Goal: Task Accomplishment & Management: Use online tool/utility

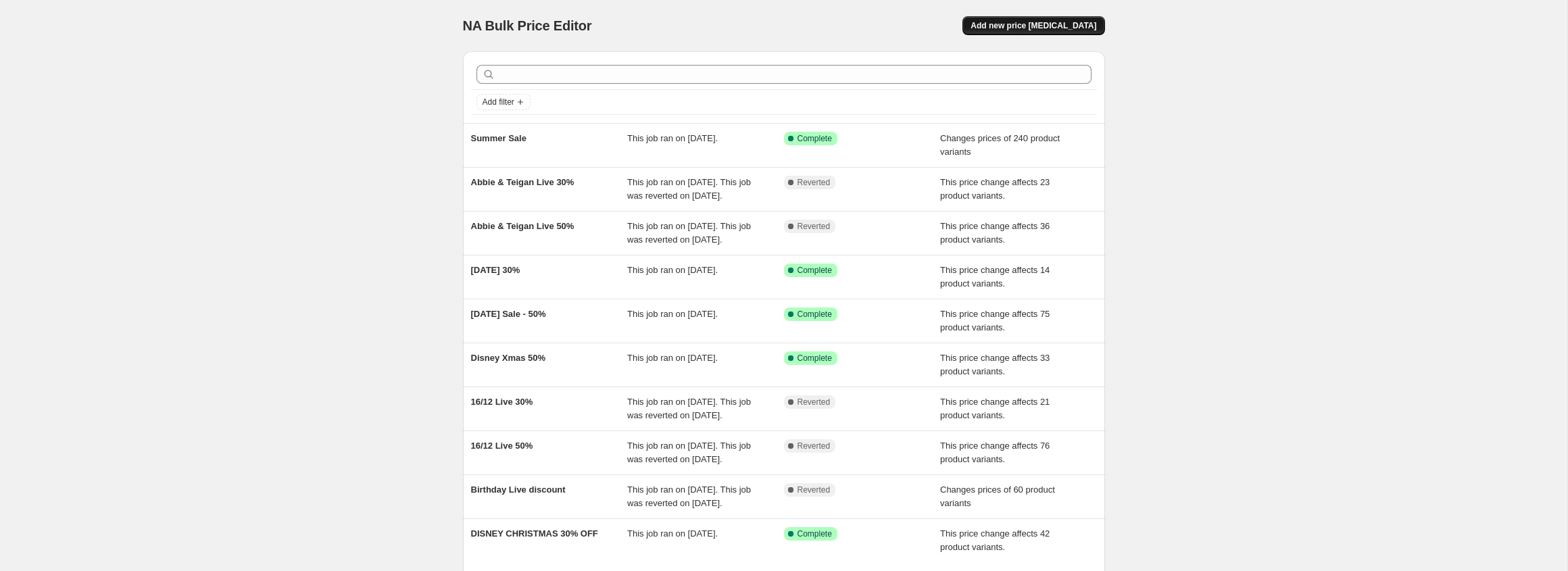
click at [1058, 31] on span "Add new price [MEDICAL_DATA]" at bounding box center [1033, 25] width 126 height 11
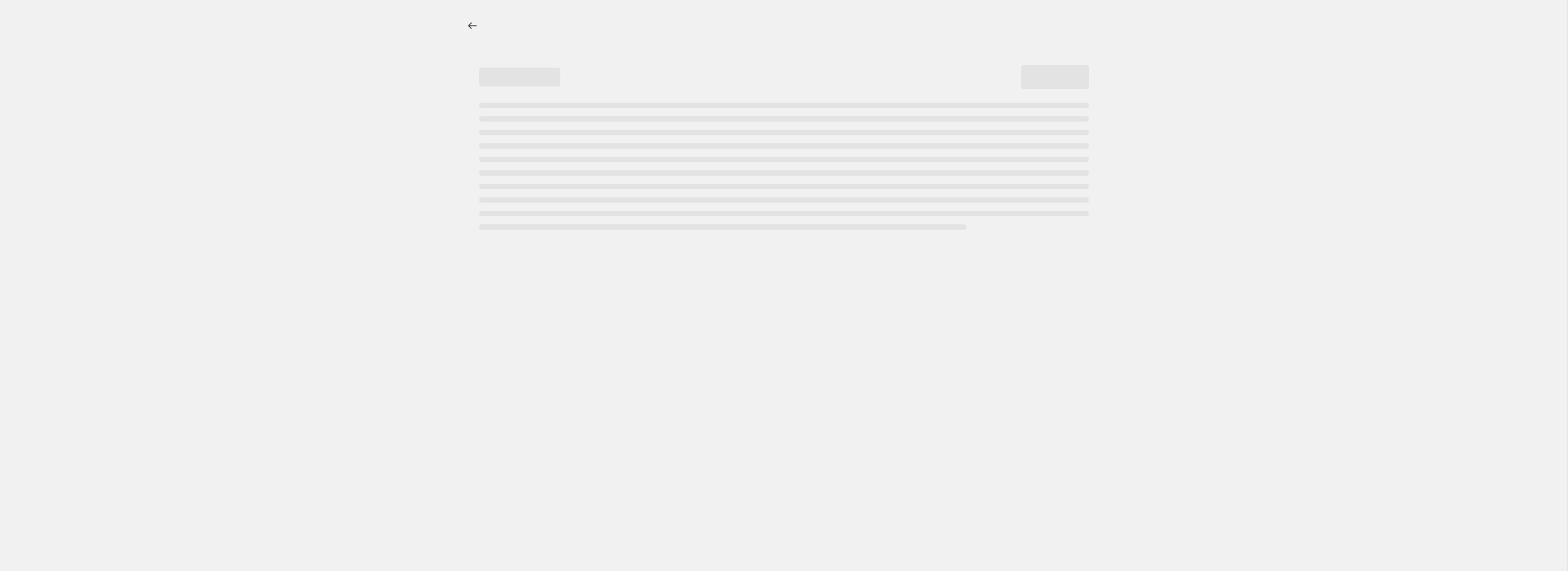
select select "percentage"
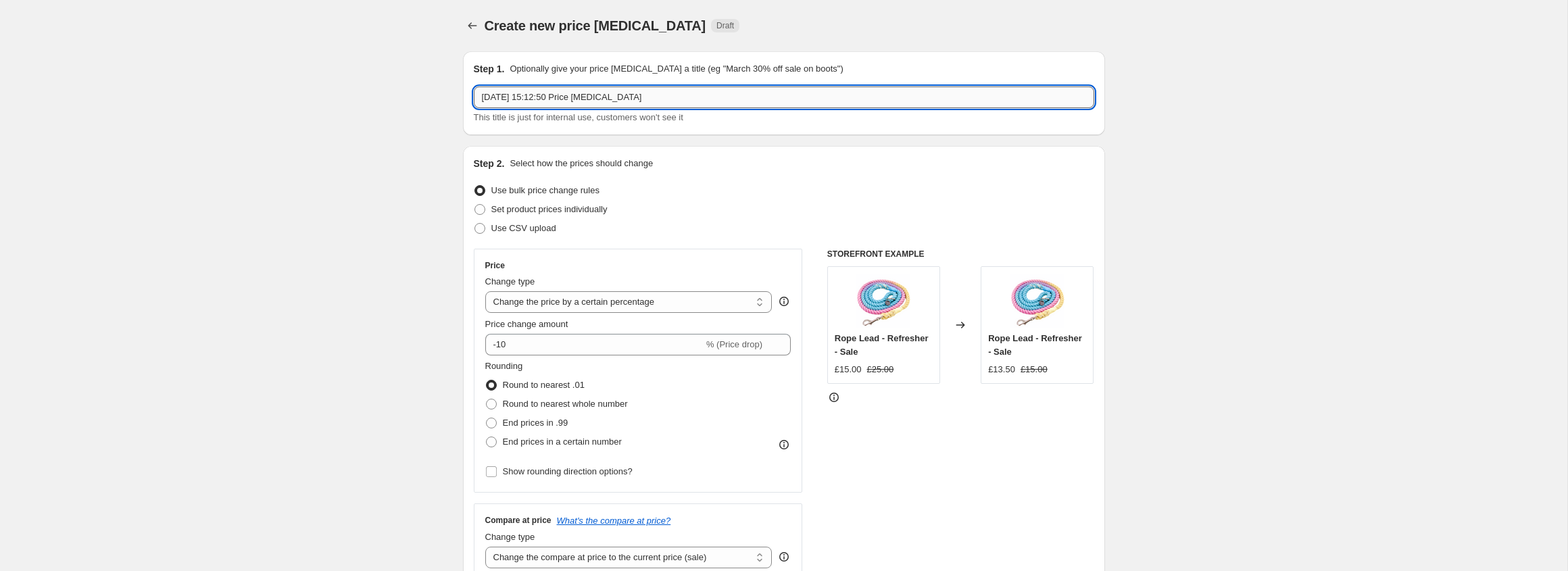
click at [599, 98] on input "[DATE] 15:12:50 Price [MEDICAL_DATA]" at bounding box center [784, 97] width 621 height 21
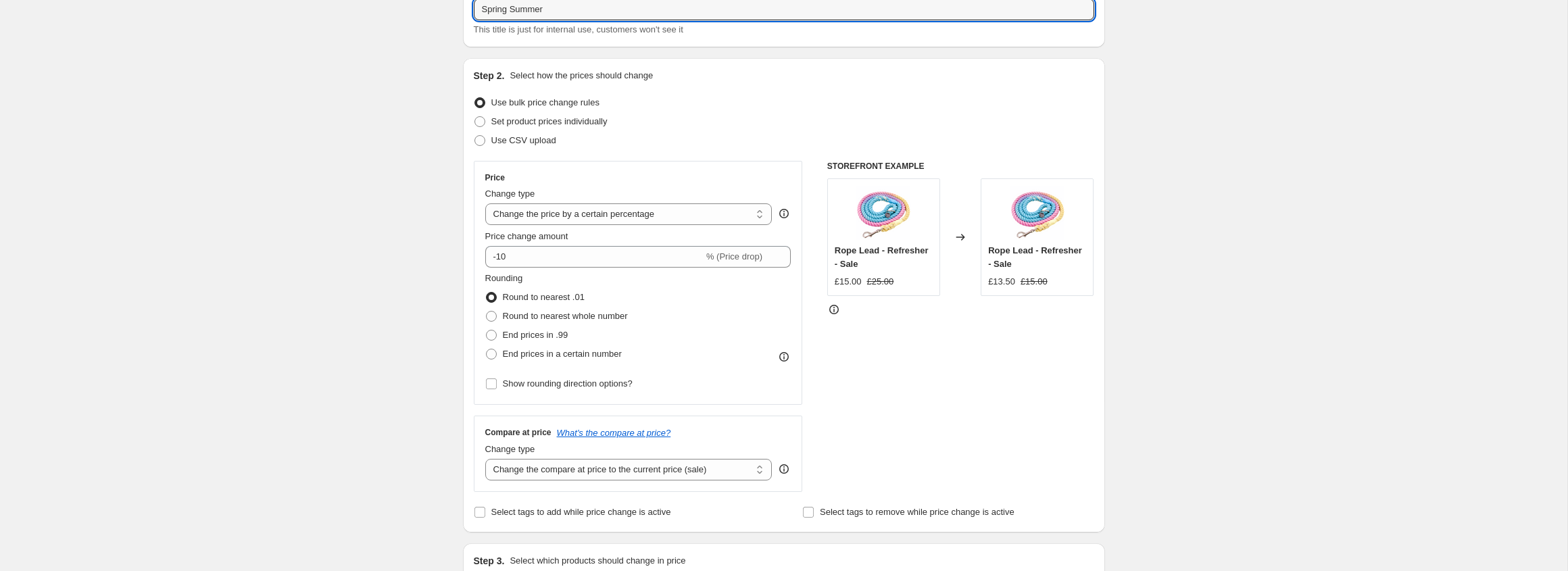
scroll to position [91, 0]
type input "Spring Summer"
click at [518, 214] on select "Change the price to a certain amount Change the price by a certain amount Chang…" at bounding box center [629, 210] width 287 height 21
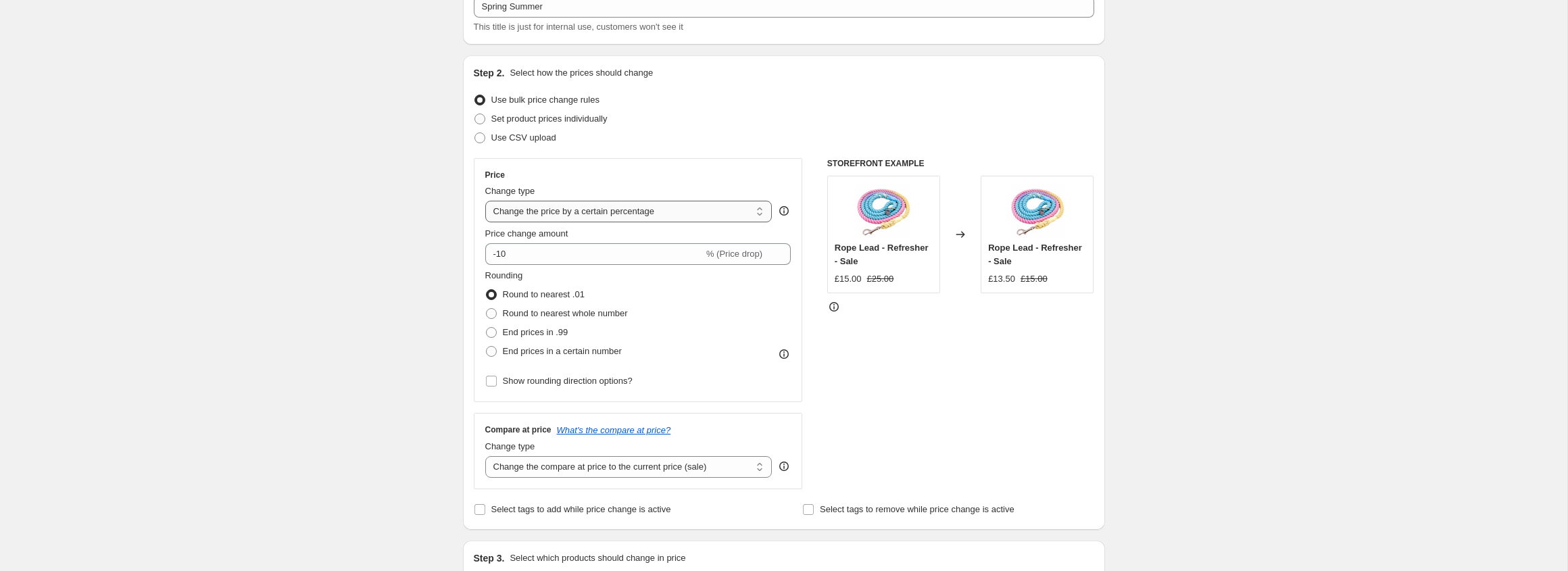
click at [486, 200] on select "Change the price to a certain amount Change the price by a certain amount Chang…" at bounding box center [629, 210] width 287 height 21
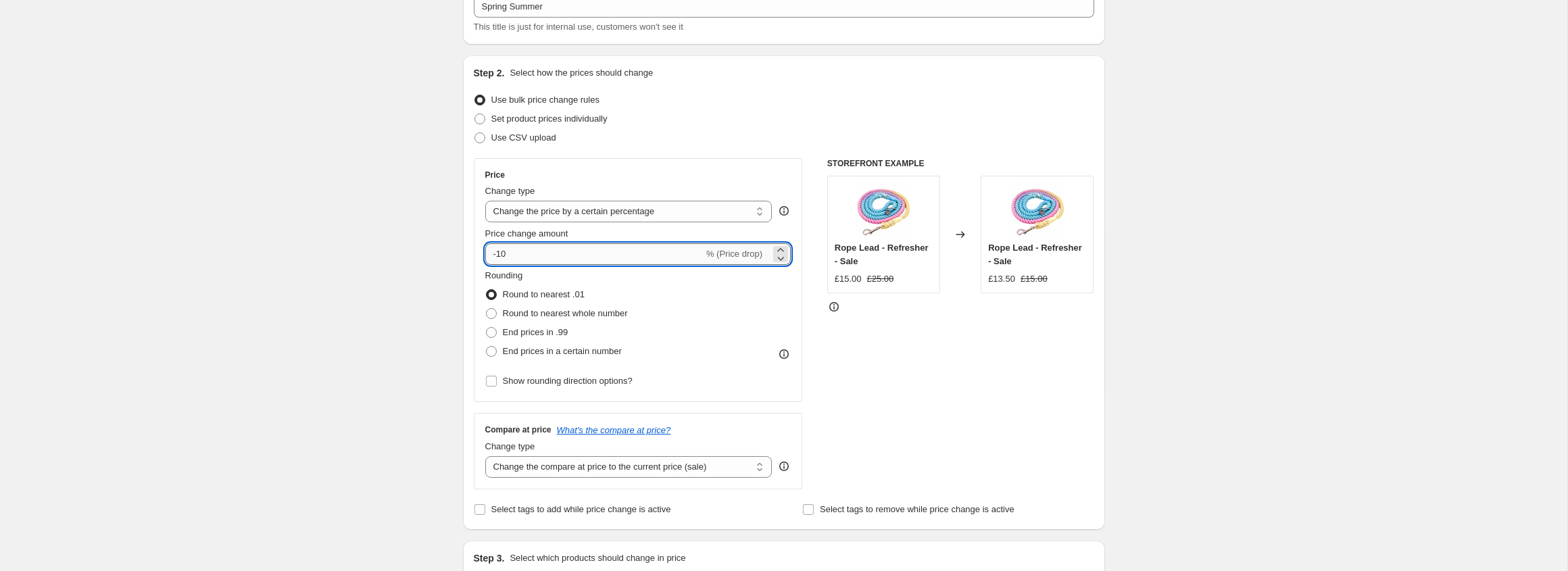
click at [514, 254] on input "-10" at bounding box center [594, 254] width 218 height 21
click at [498, 250] on input "-10" at bounding box center [594, 254] width 218 height 21
type input "-30"
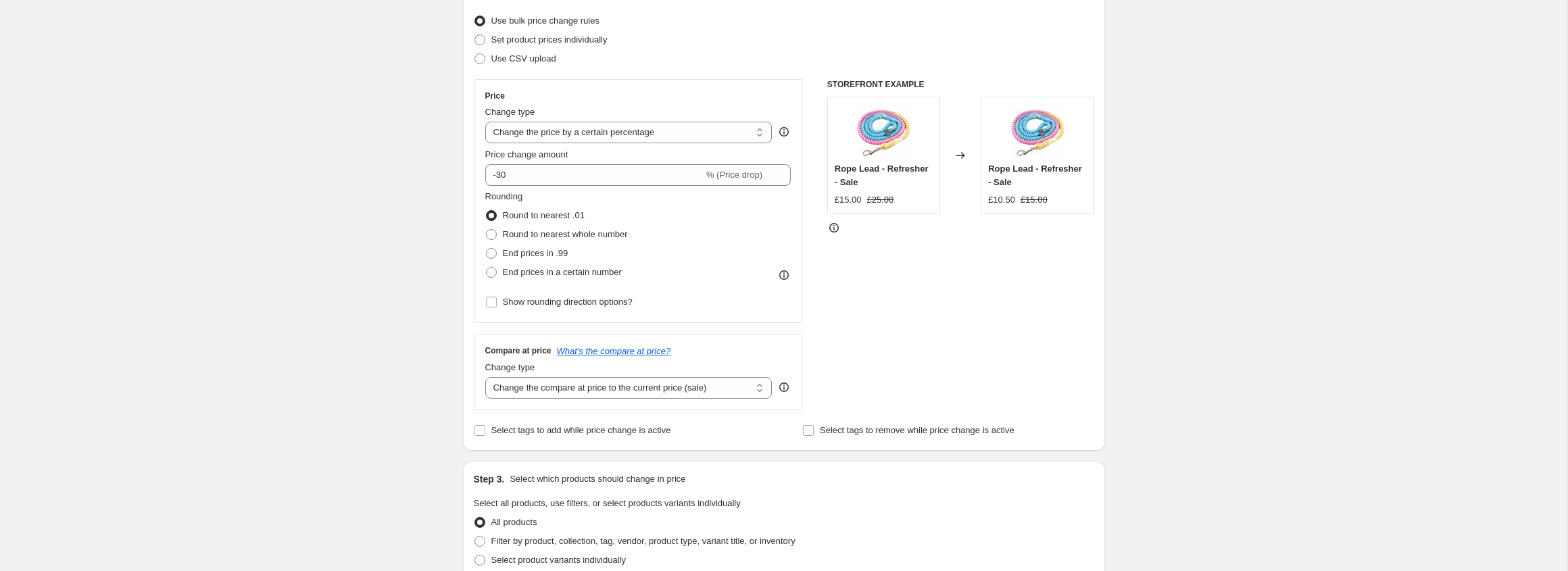
scroll to position [171, 0]
click at [526, 387] on select "Change the compare at price to the current price (sale) Change the compare at p…" at bounding box center [629, 386] width 287 height 21
select select "no_change"
click at [486, 376] on select "Change the compare at price to the current price (sale) Change the compare at p…" at bounding box center [629, 386] width 287 height 21
click at [390, 230] on div "Create new price [MEDICAL_DATA]. This page is ready Create new price [MEDICAL_D…" at bounding box center [784, 504] width 1567 height 1350
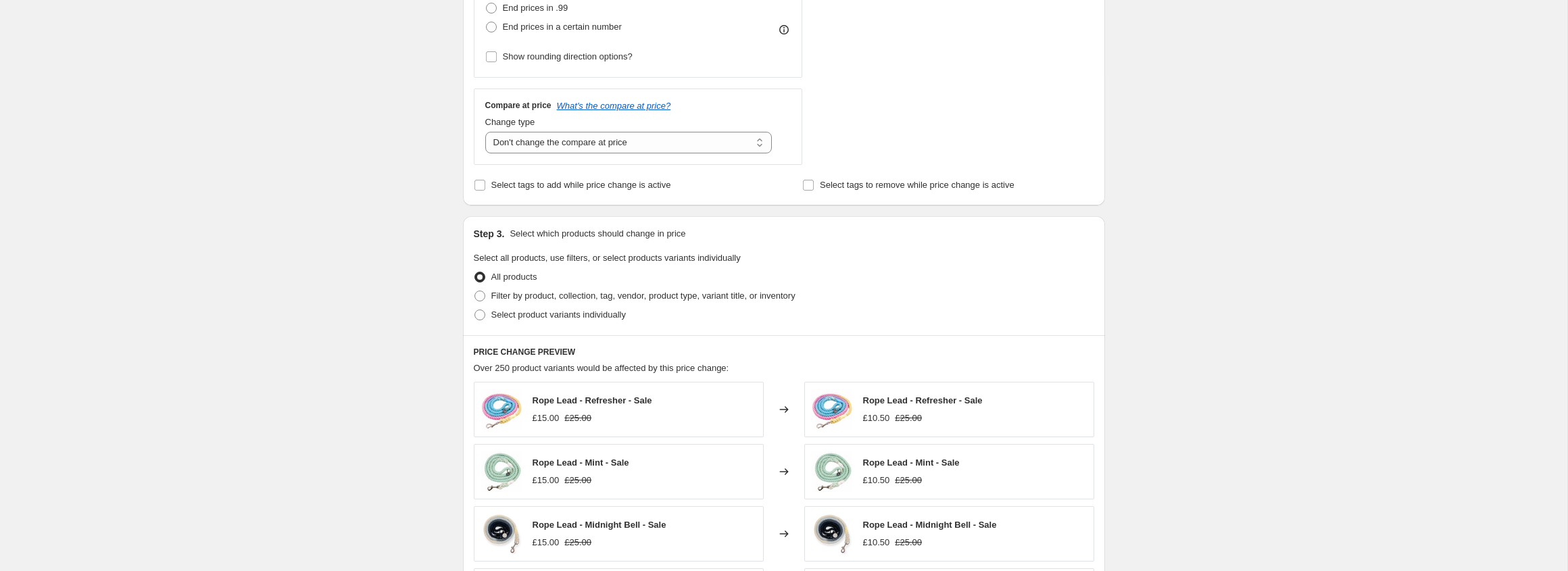
scroll to position [434, 0]
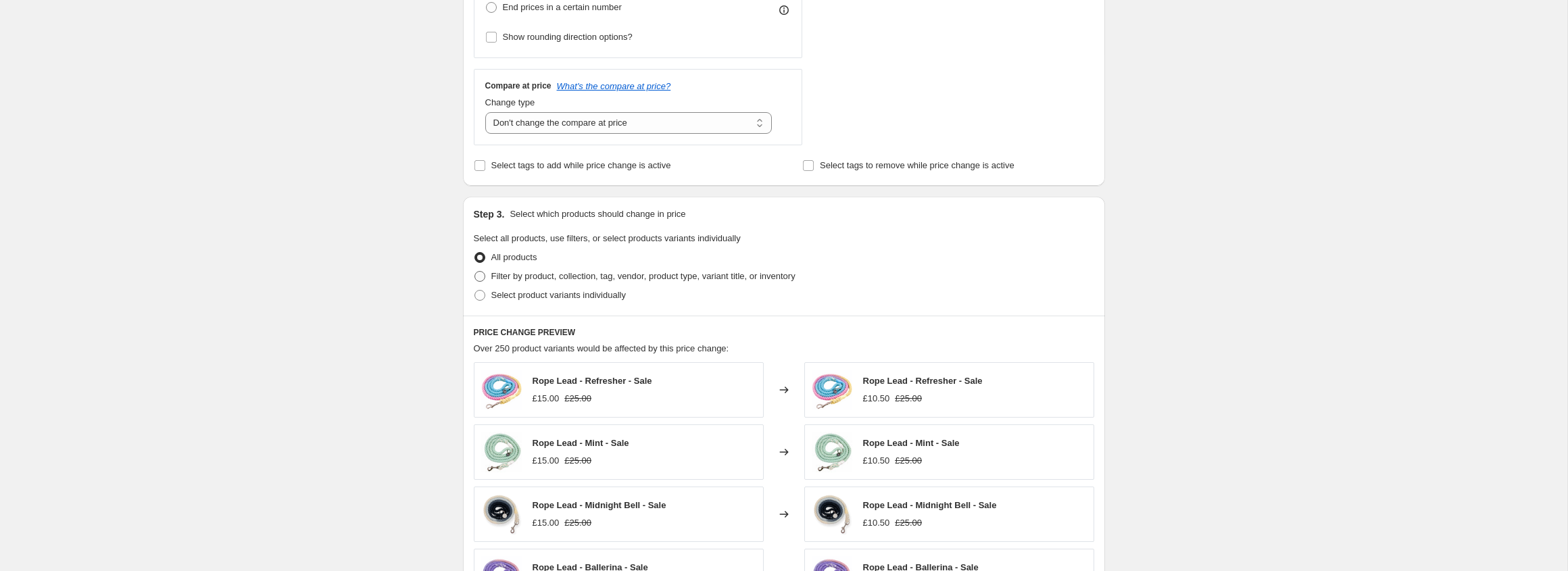
click at [483, 277] on span at bounding box center [480, 276] width 11 height 11
click at [475, 272] on input "Filter by product, collection, tag, vendor, product type, variant title, or inv…" at bounding box center [475, 271] width 1 height 1
radio input "true"
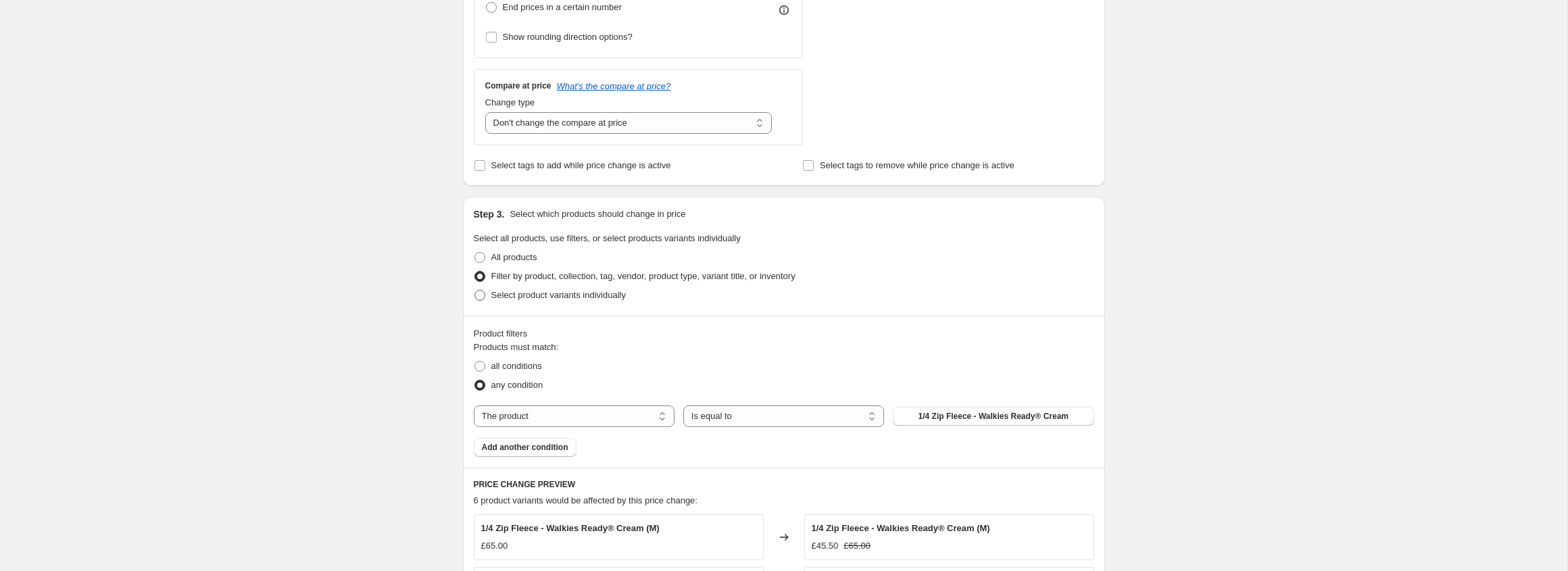
click at [482, 299] on span at bounding box center [480, 294] width 11 height 11
click at [475, 290] on input "Select product variants individually" at bounding box center [475, 289] width 1 height 1
radio input "true"
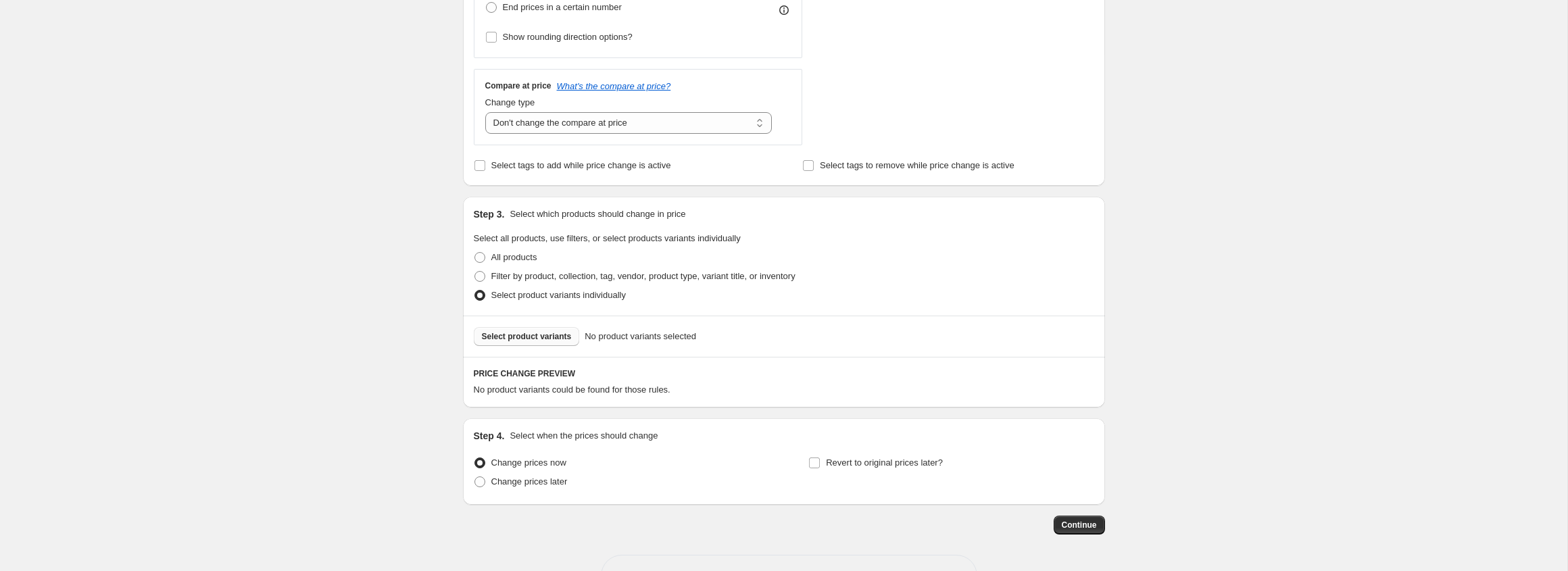
click at [511, 333] on span "Select product variants" at bounding box center [527, 336] width 90 height 11
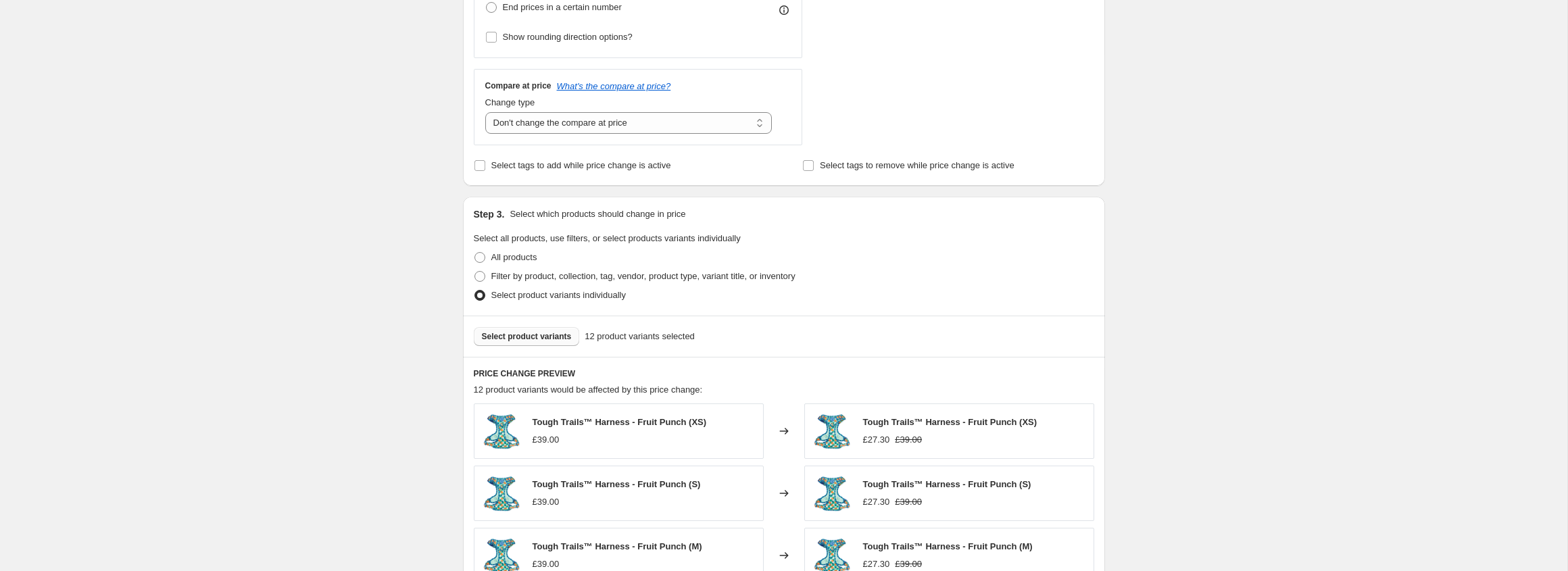
click at [499, 343] on button "Select product variants" at bounding box center [526, 336] width 106 height 19
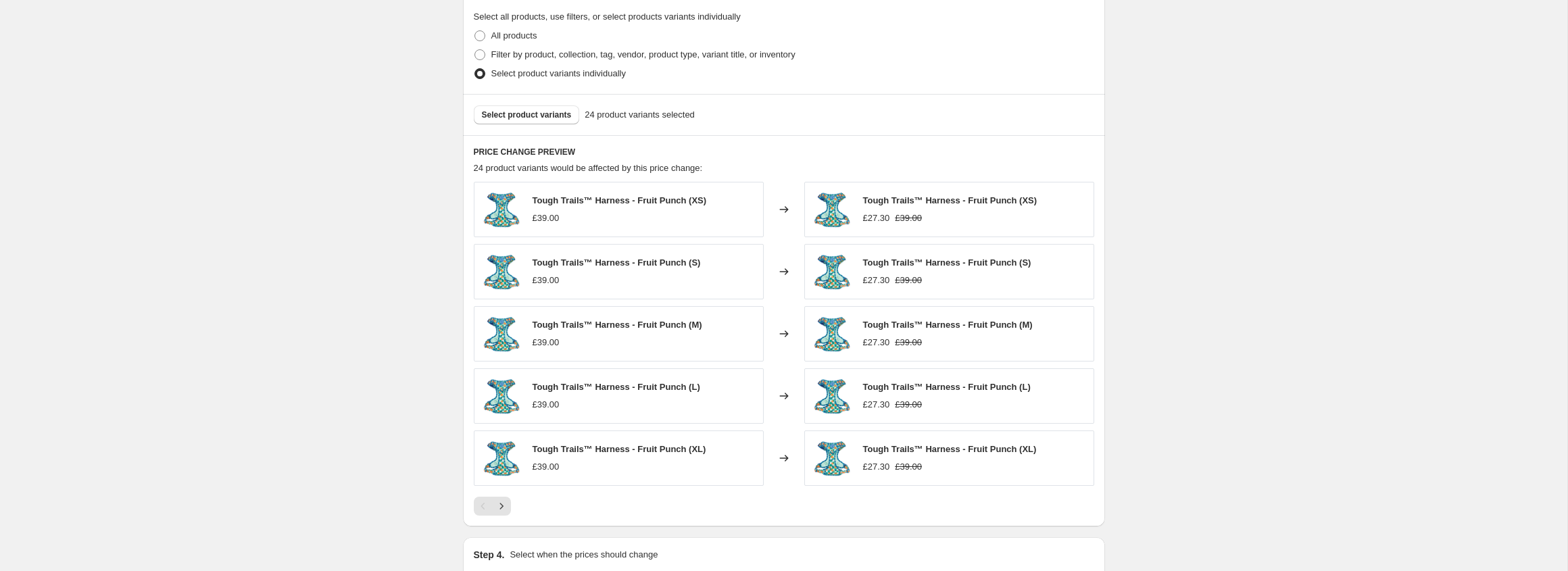
scroll to position [657, 0]
click at [505, 115] on span "Select product variants" at bounding box center [527, 114] width 90 height 11
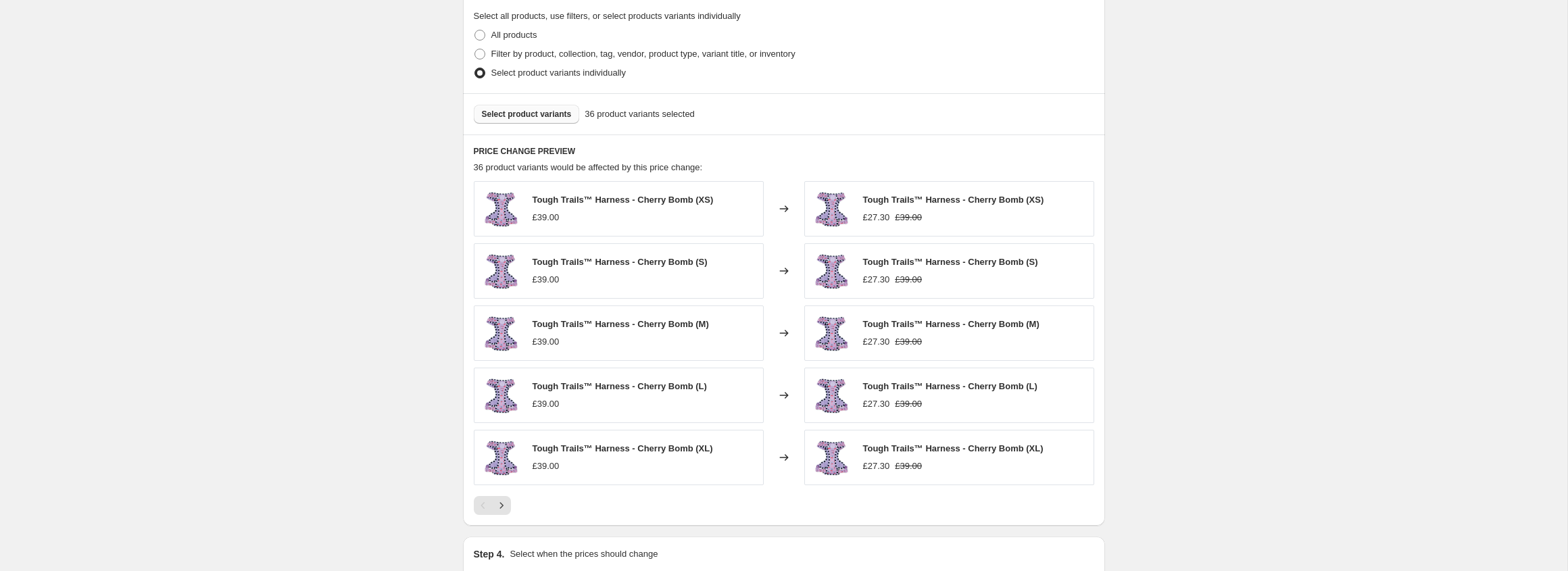
click at [515, 115] on span "Select product variants" at bounding box center [527, 114] width 90 height 11
click at [507, 120] on button "Select product variants" at bounding box center [526, 114] width 106 height 19
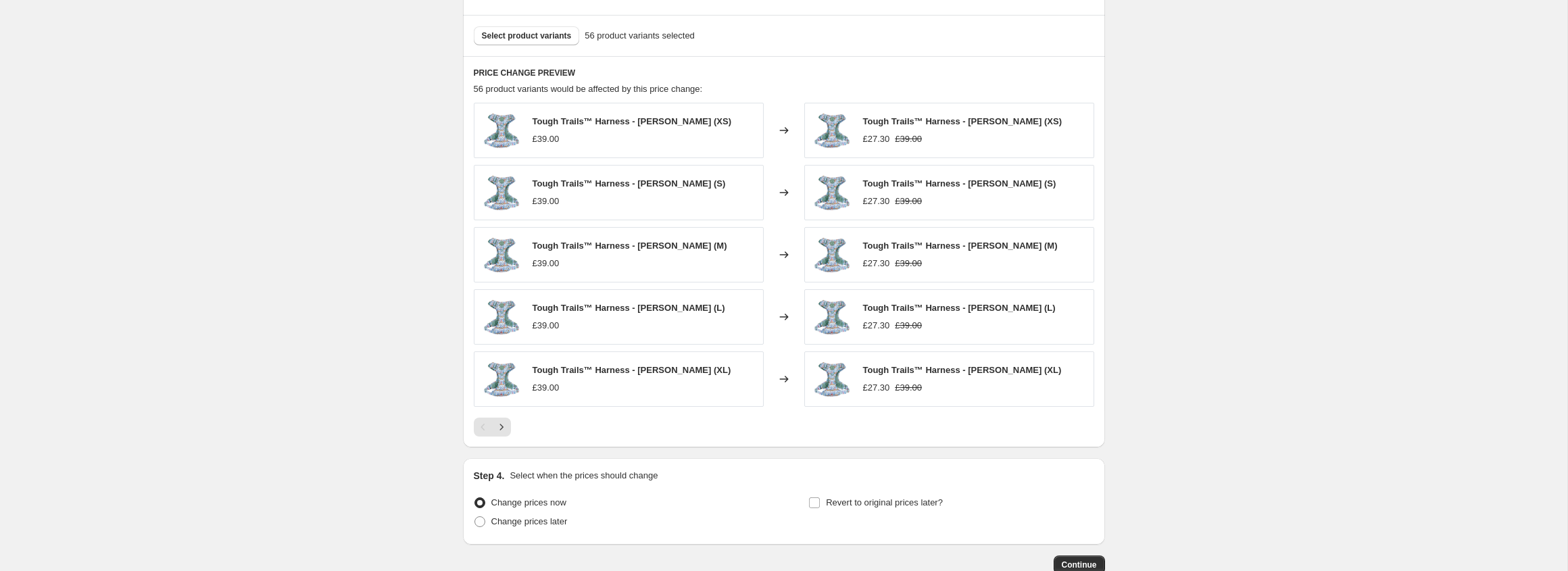
scroll to position [732, 0]
click at [499, 429] on icon "Next" at bounding box center [502, 429] width 14 height 14
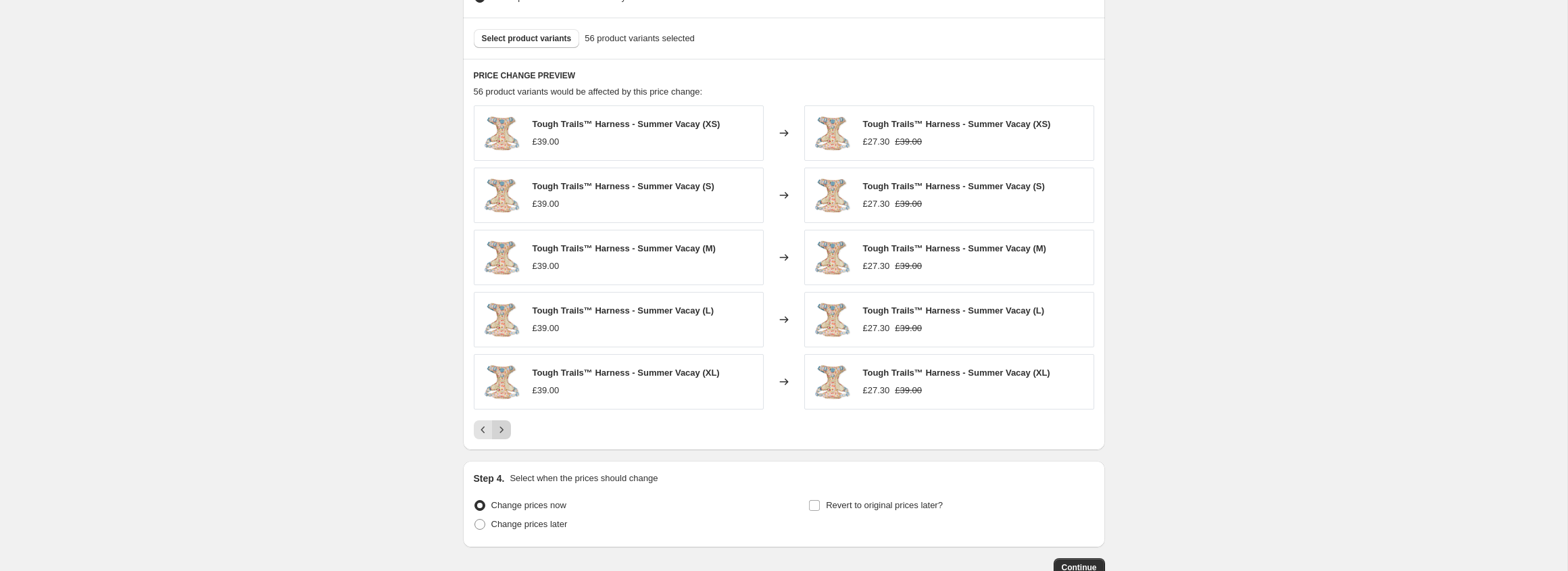
click at [499, 429] on icon "Next" at bounding box center [502, 429] width 14 height 14
click at [499, 428] on icon "Next" at bounding box center [502, 429] width 14 height 14
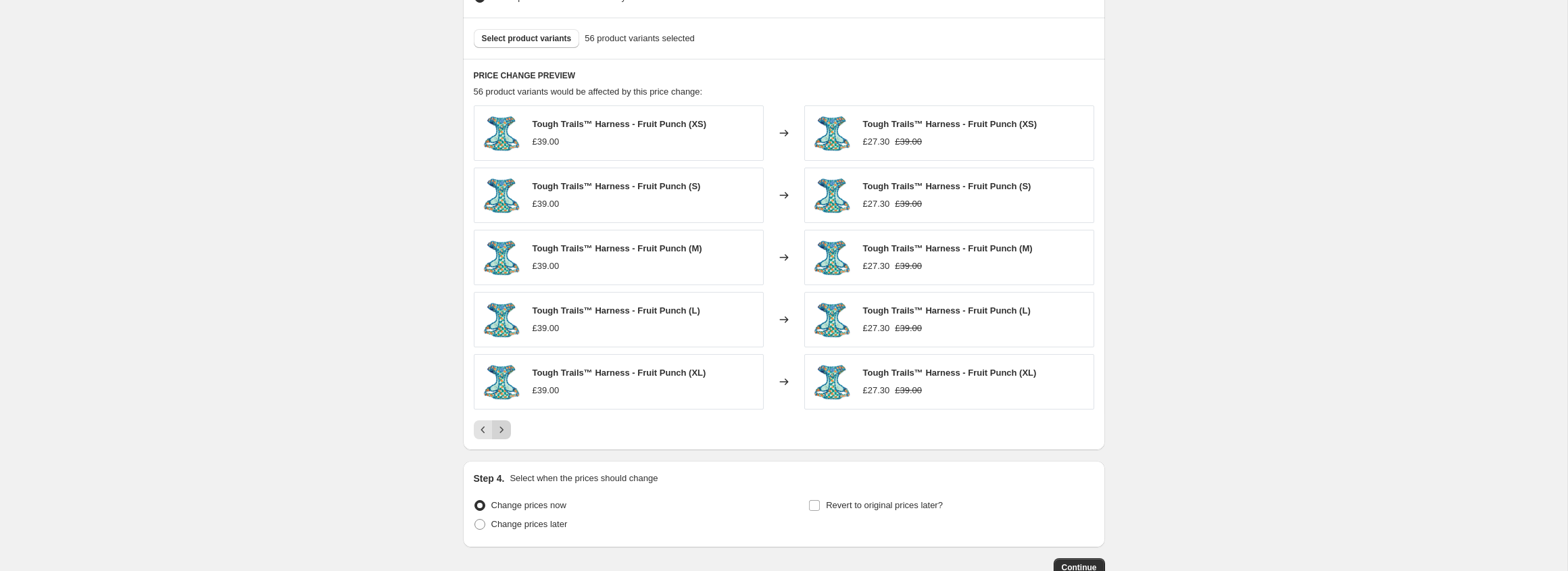
click at [499, 428] on icon "Next" at bounding box center [502, 429] width 14 height 14
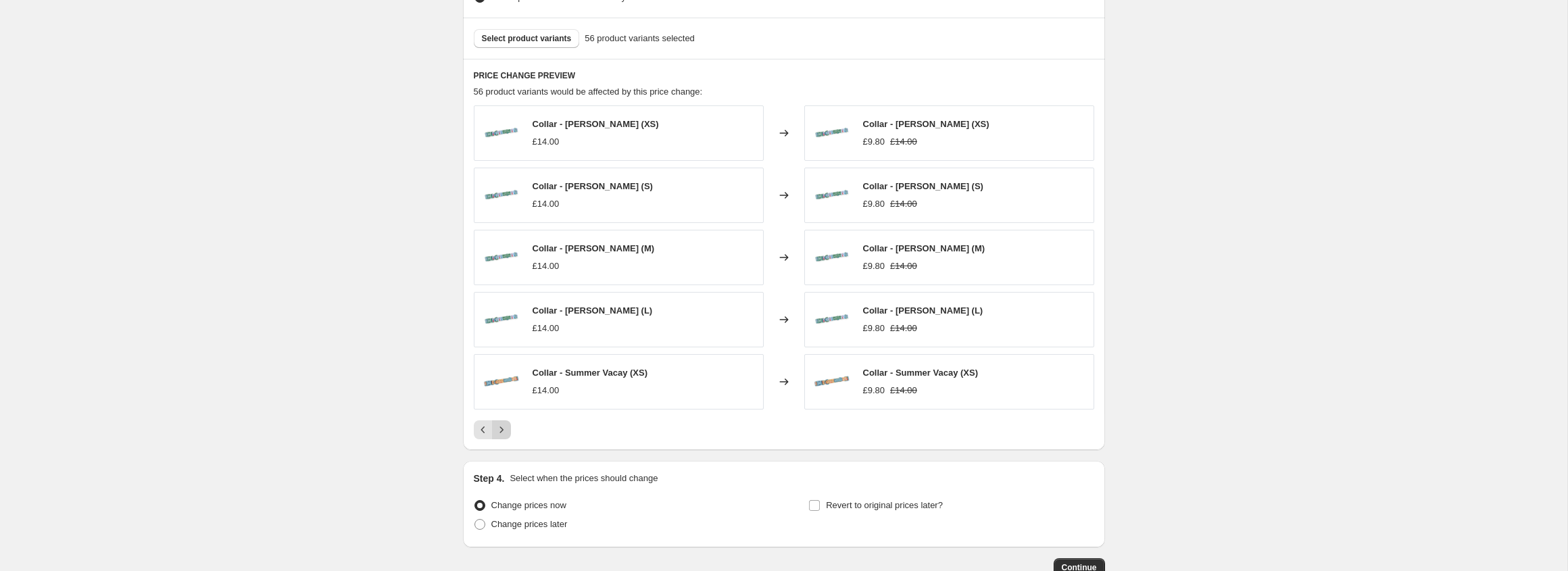
click at [499, 428] on icon "Next" at bounding box center [502, 429] width 14 height 14
click at [500, 428] on icon "Next" at bounding box center [502, 429] width 14 height 14
click at [499, 428] on icon "Next" at bounding box center [502, 429] width 14 height 14
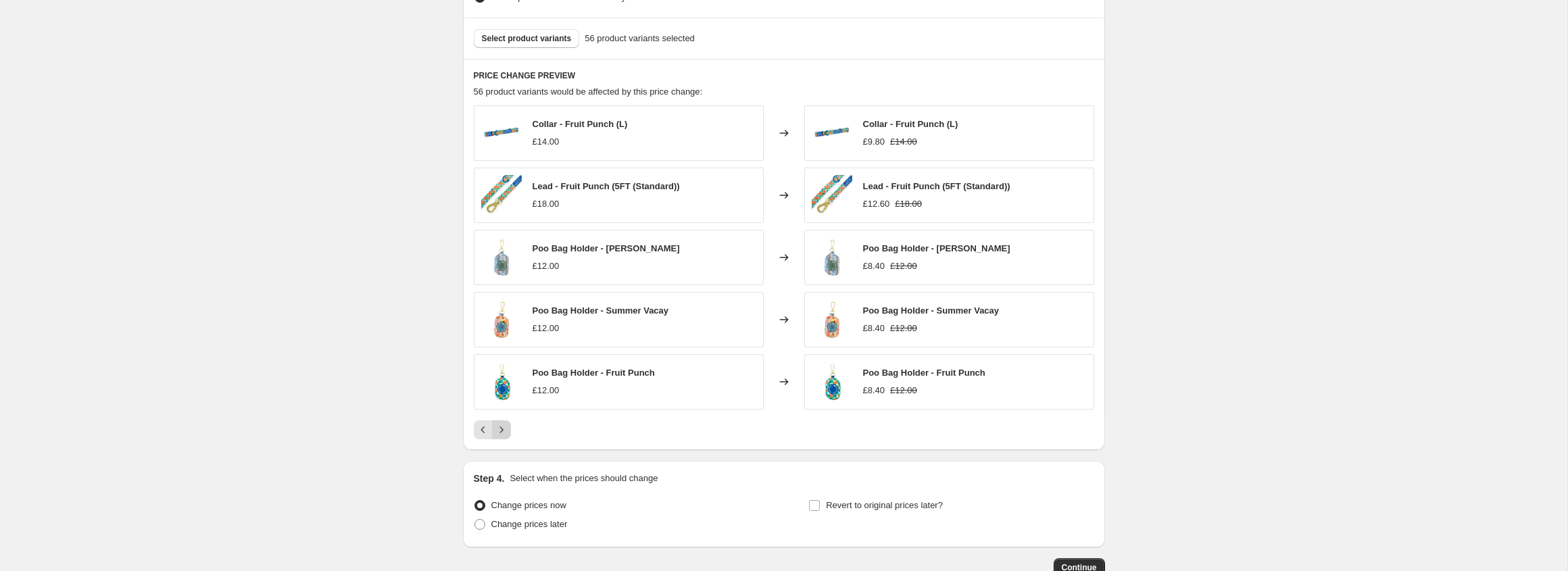
click at [499, 428] on icon "Next" at bounding box center [502, 429] width 14 height 14
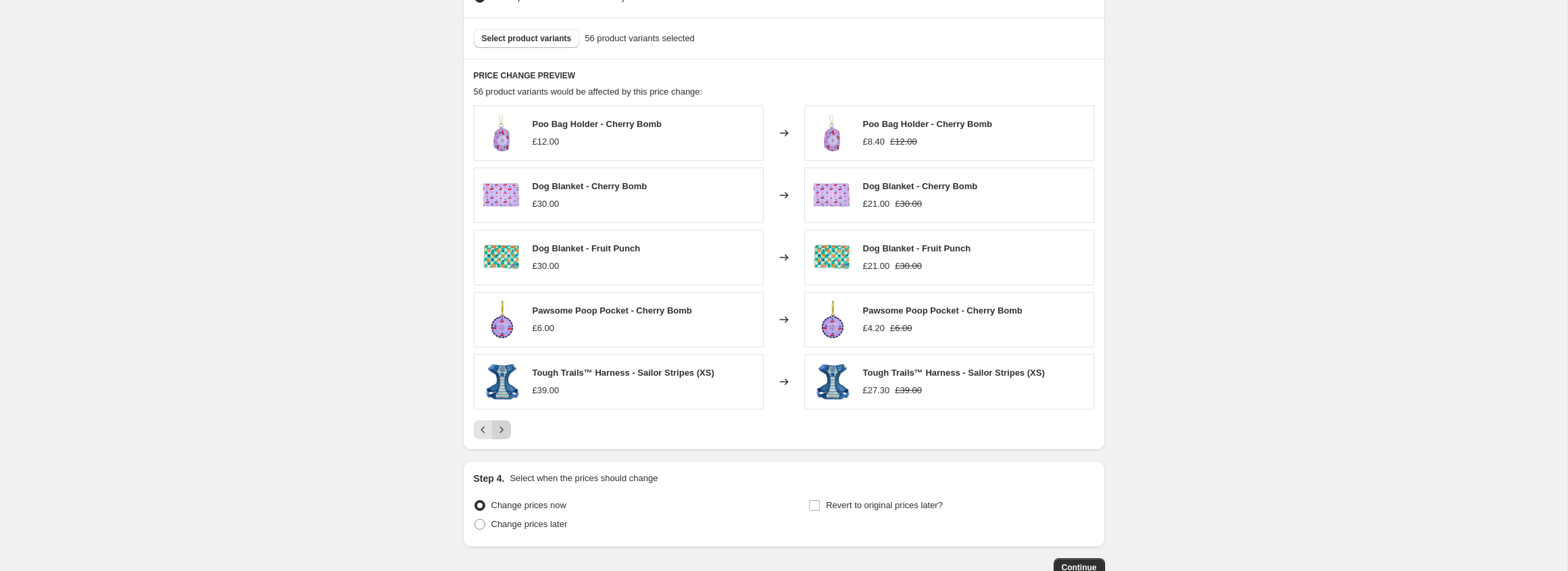
click at [499, 428] on icon "Next" at bounding box center [502, 429] width 14 height 14
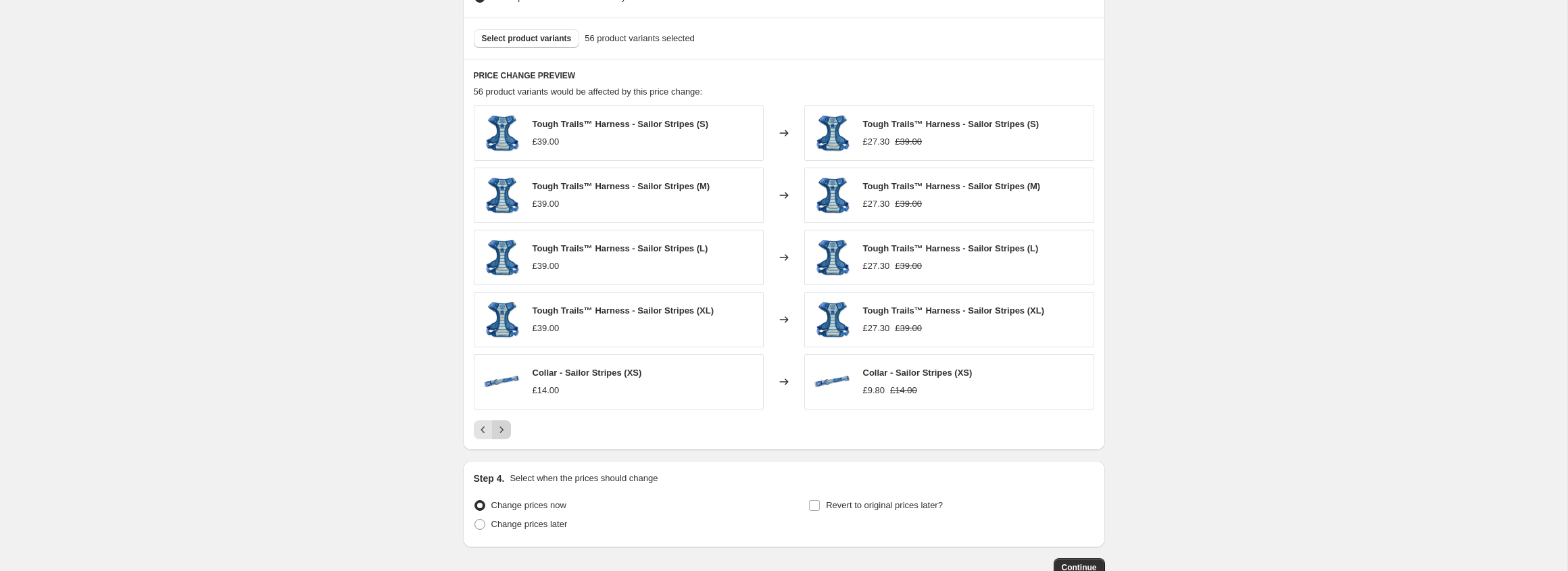
click at [499, 428] on icon "Next" at bounding box center [502, 429] width 14 height 14
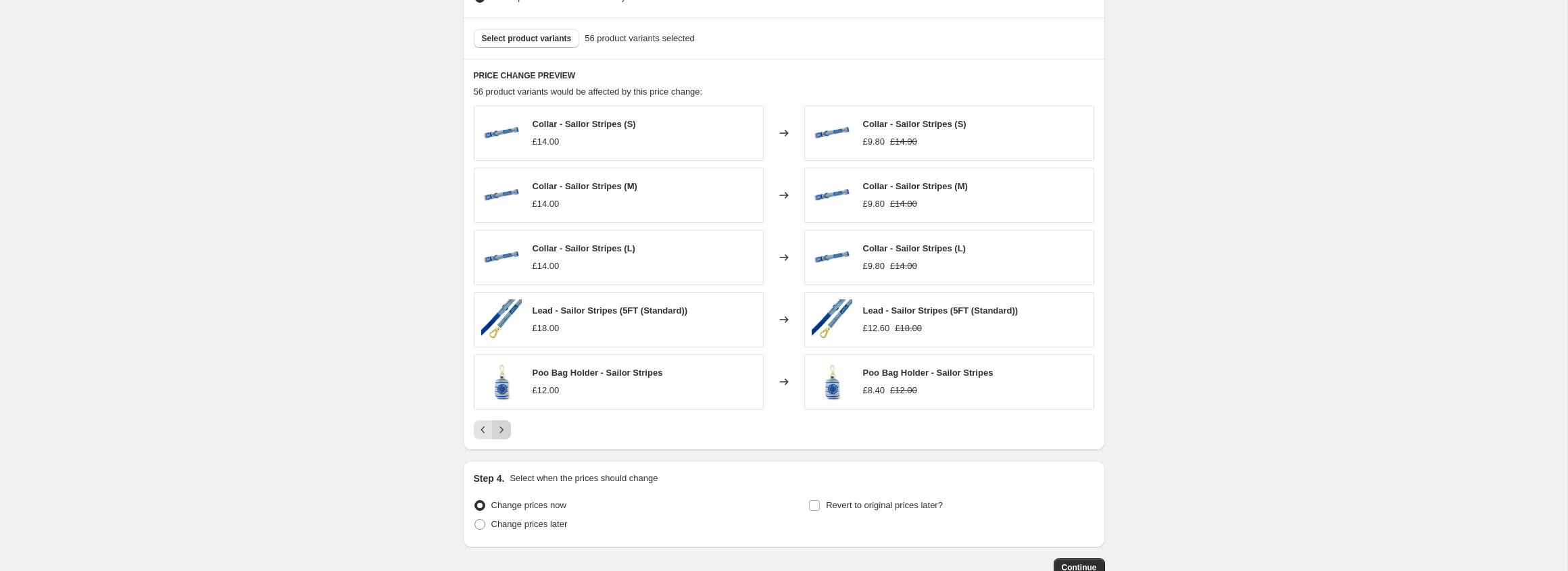
click at [499, 428] on icon "Next" at bounding box center [502, 429] width 14 height 14
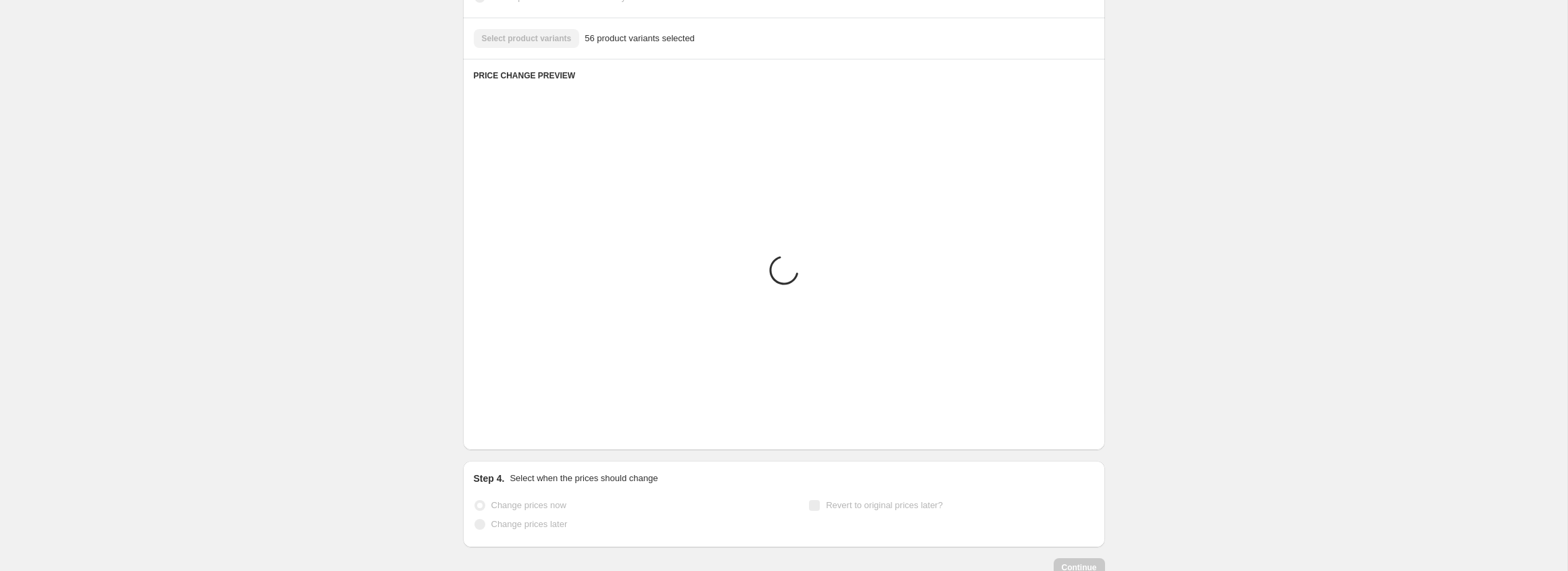
scroll to position [572, 0]
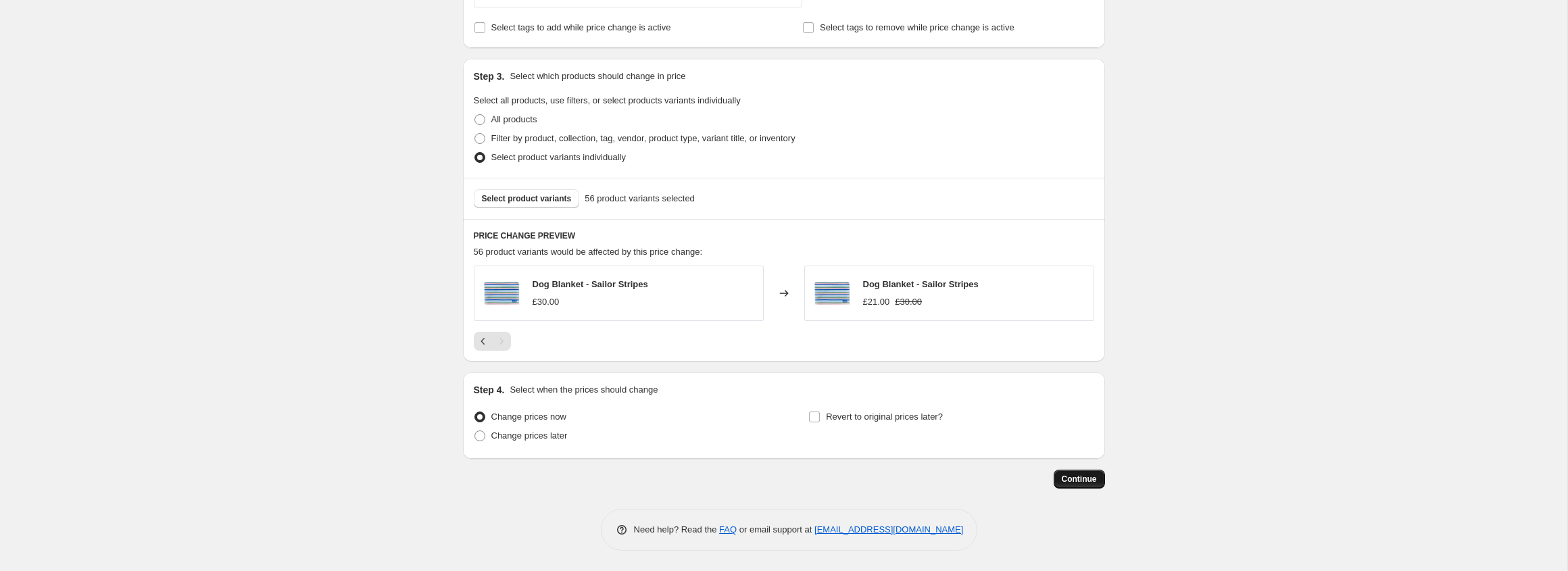
click at [1080, 484] on button "Continue" at bounding box center [1079, 479] width 51 height 19
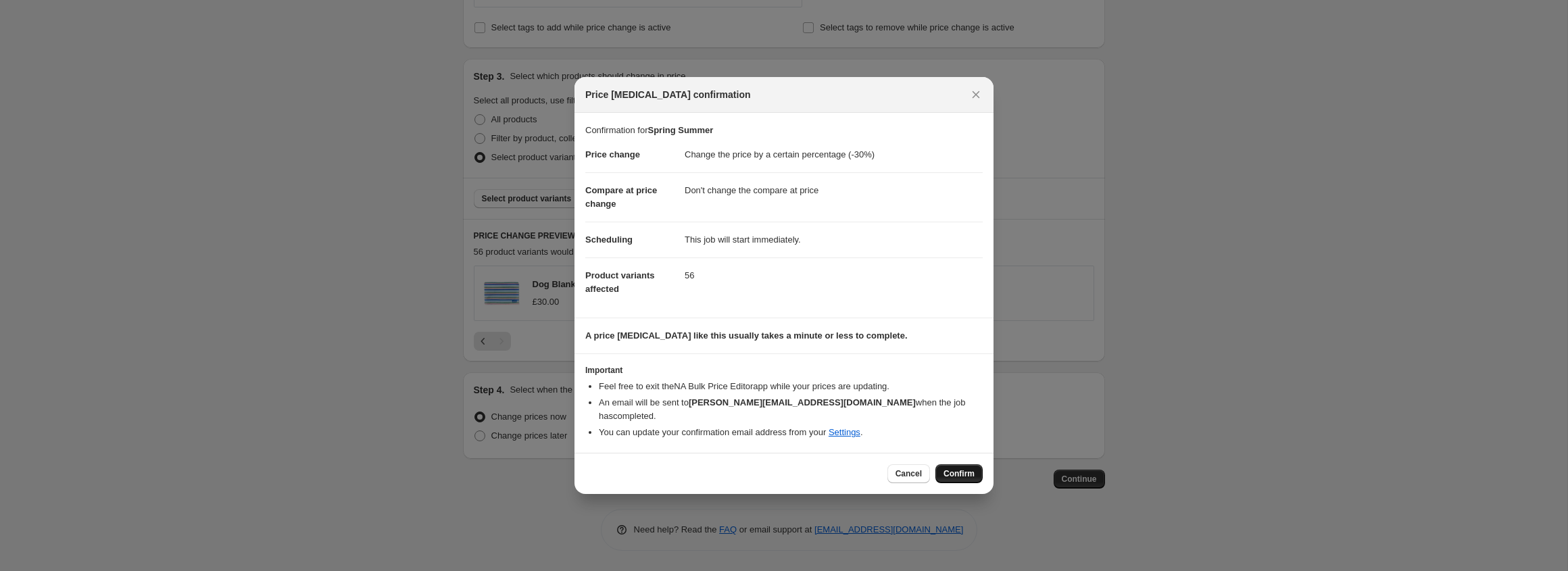
click at [958, 473] on span "Confirm" at bounding box center [958, 473] width 31 height 11
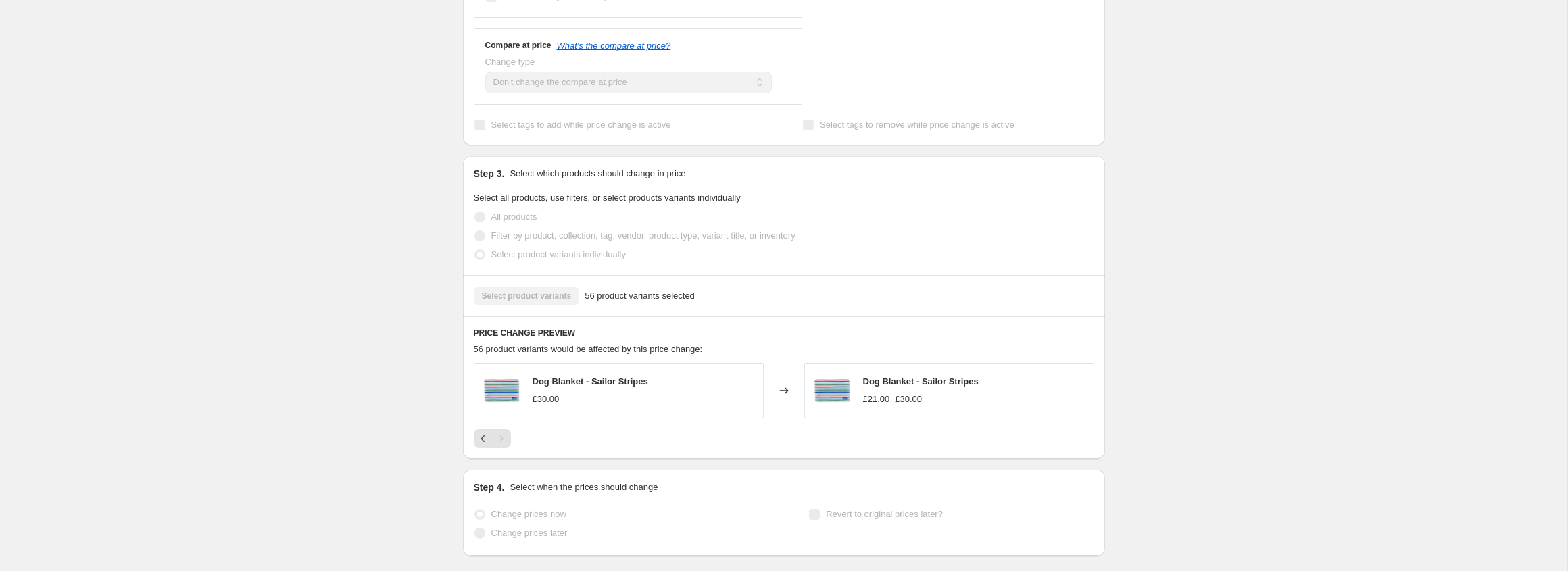
select select "percentage"
select select "no_change"
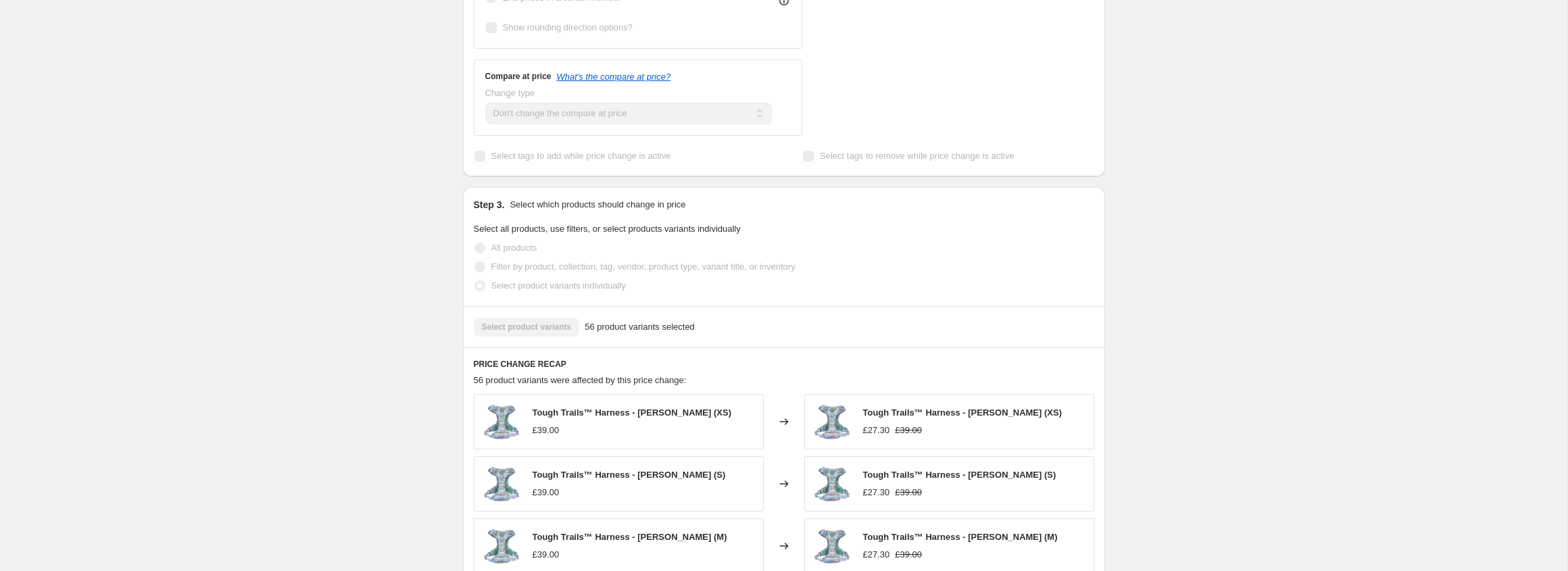
scroll to position [0, 0]
